Goal: Task Accomplishment & Management: Use online tool/utility

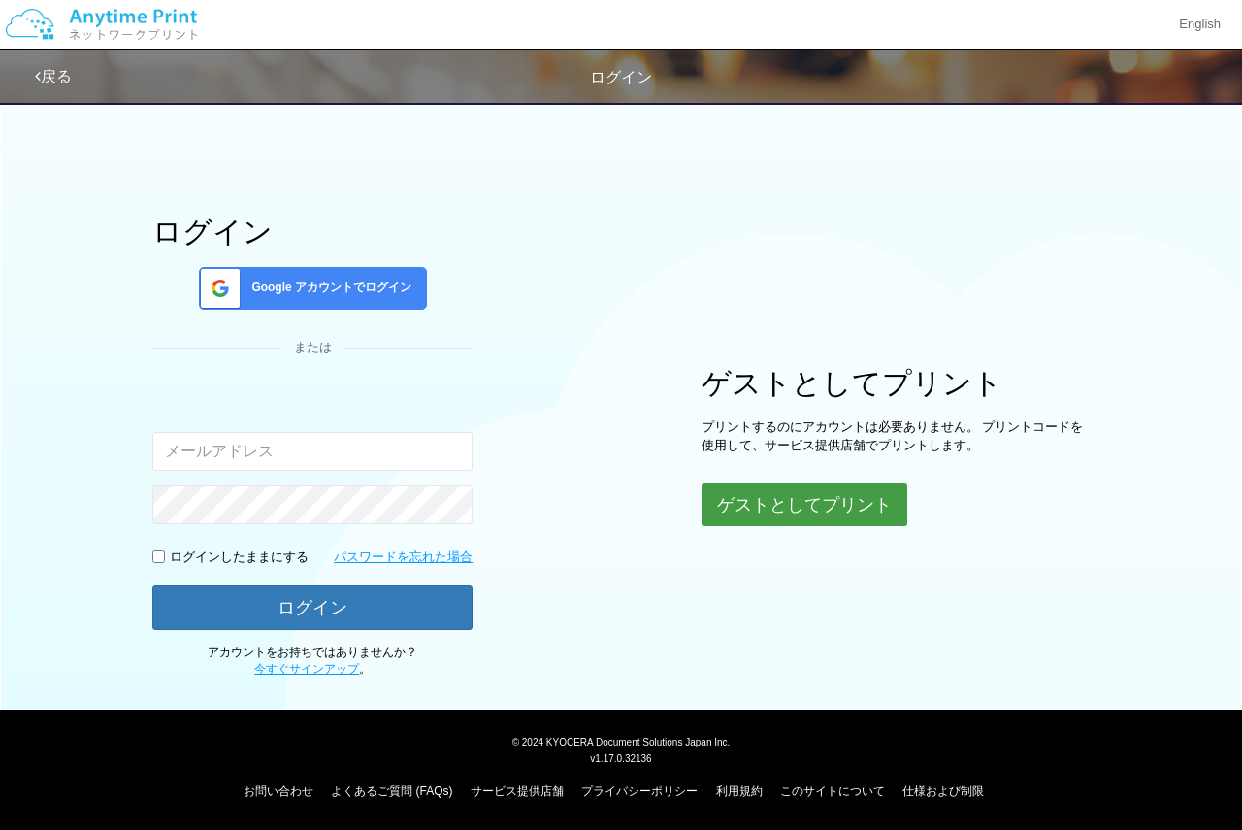
click at [802, 511] on button "ゲストとしてプリント" at bounding box center [804, 504] width 206 height 43
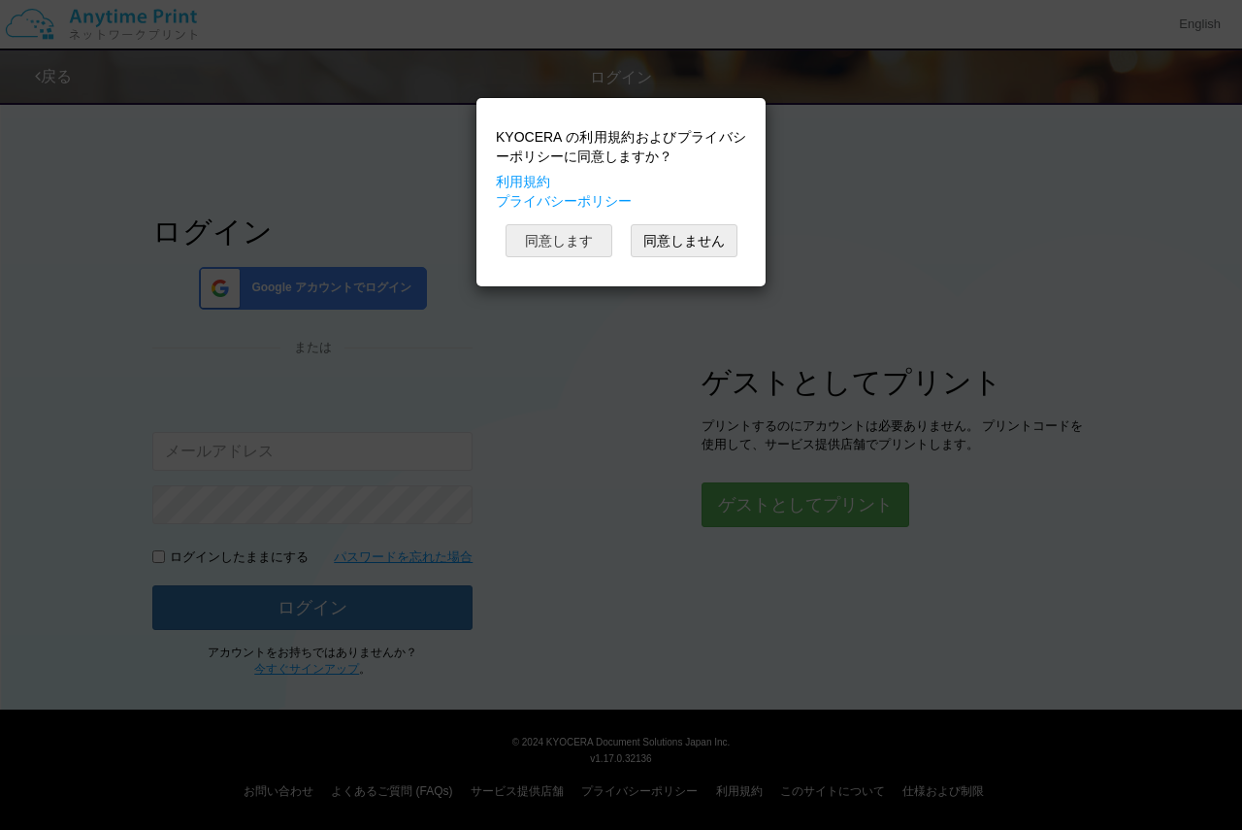
click at [572, 247] on button "同意します" at bounding box center [559, 240] width 107 height 33
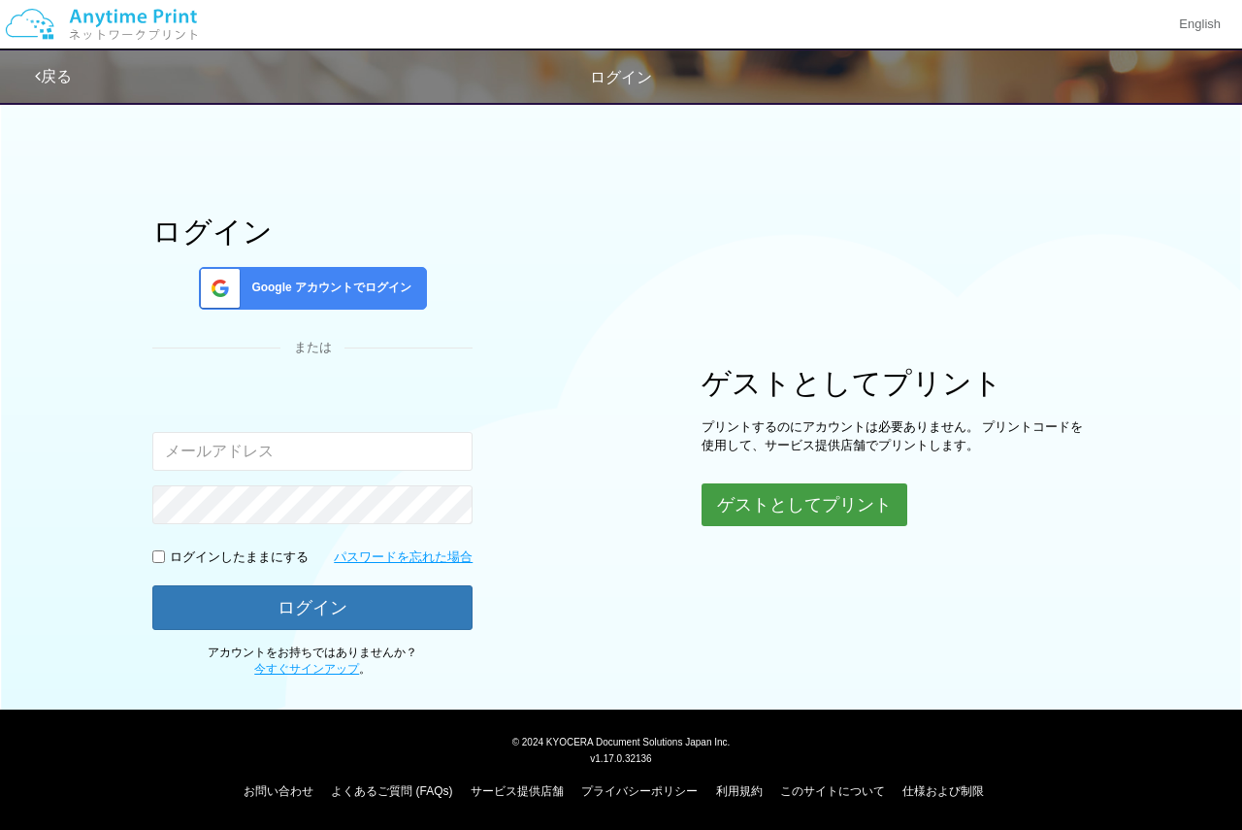
click at [805, 501] on button "ゲストとしてプリント" at bounding box center [804, 504] width 206 height 43
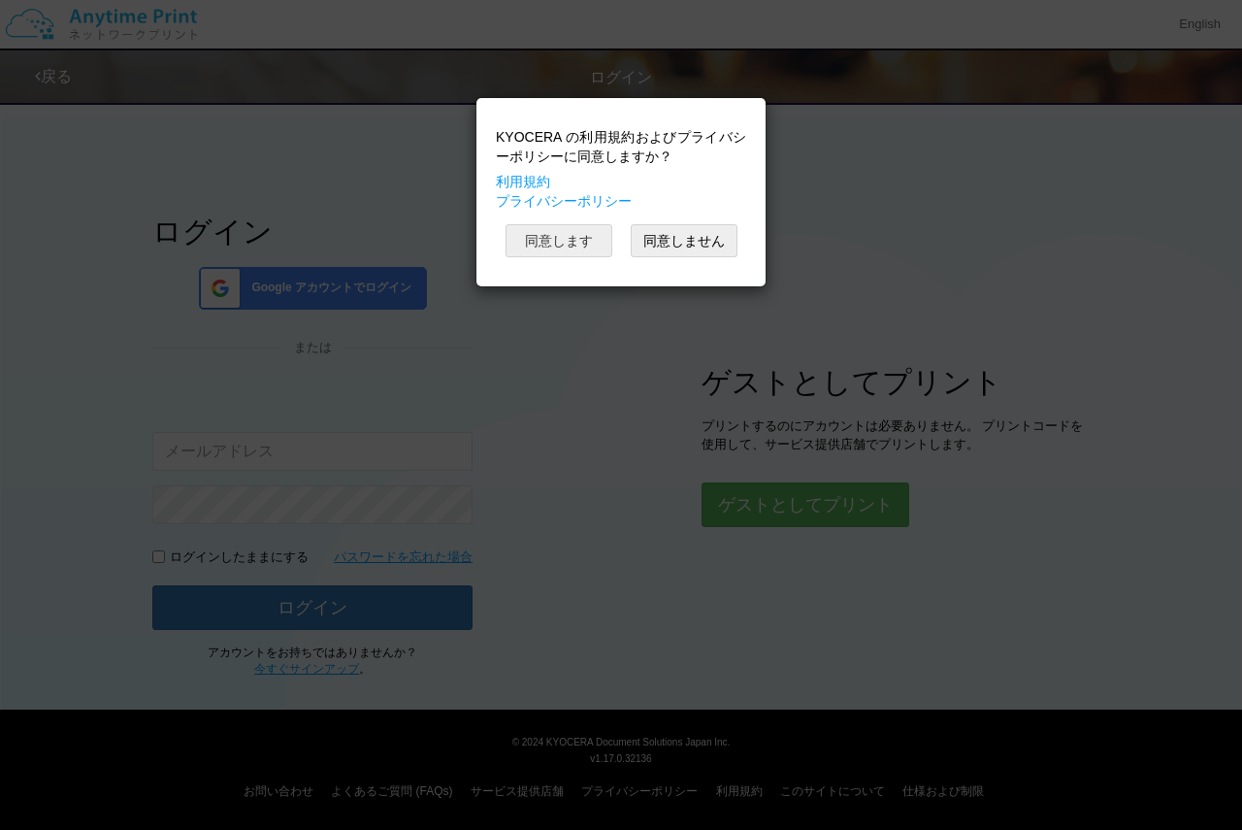
click at [568, 245] on button "同意します" at bounding box center [559, 240] width 107 height 33
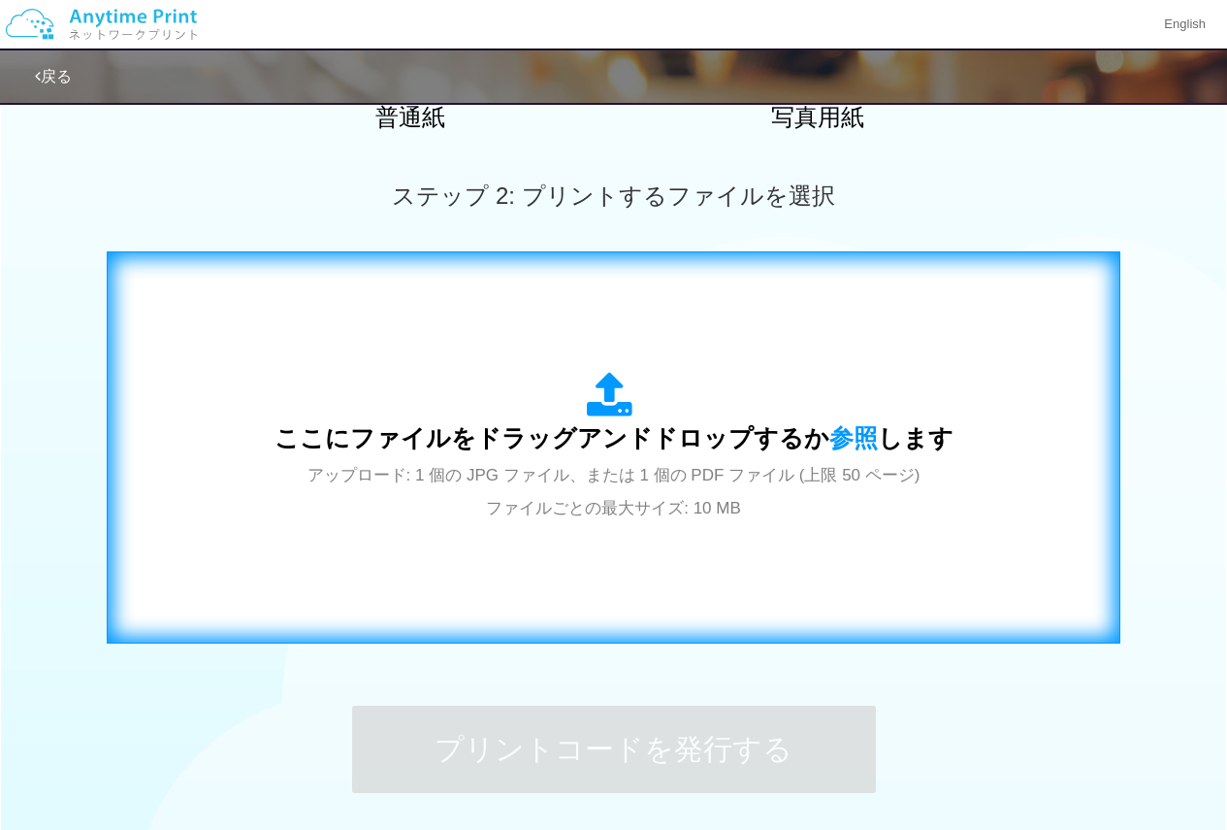
scroll to position [582, 0]
